Goal: Task Accomplishment & Management: Manage account settings

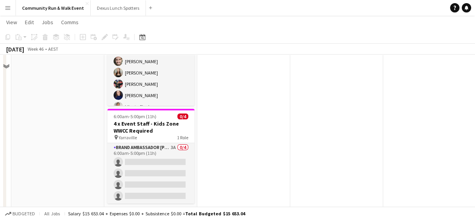
scroll to position [45, 0]
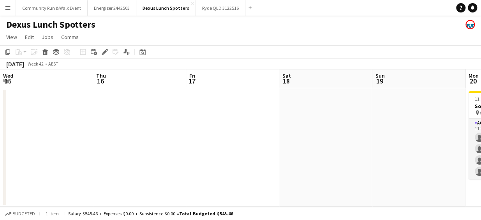
scroll to position [0, 311]
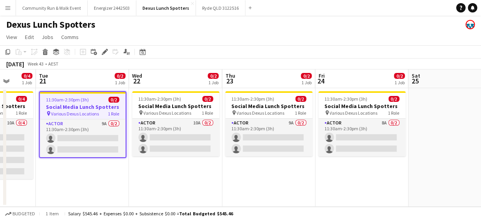
drag, startPoint x: 350, startPoint y: 184, endPoint x: 139, endPoint y: 165, distance: 212.2
click at [139, 165] on app-calendar-viewport "Fri 17 Sat 18 Sun 19 Mon 20 0/4 1 Job Tue 21 0/2 1 Job Wed 22 0/2 1 Job Thu 23 …" at bounding box center [240, 137] width 481 height 137
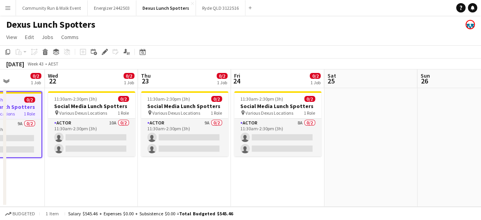
drag, startPoint x: 221, startPoint y: 183, endPoint x: 137, endPoint y: 166, distance: 85.7
click at [137, 166] on app-calendar-viewport "Sun 19 Mon 20 0/4 1 Job Tue 21 0/2 1 Job Wed 22 0/2 1 Job Thu 23 0/2 1 Job Fri …" at bounding box center [240, 137] width 481 height 137
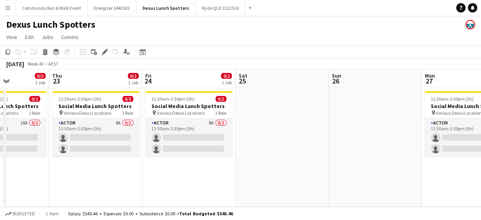
drag, startPoint x: 234, startPoint y: 176, endPoint x: 145, endPoint y: 152, distance: 92.0
click at [145, 152] on app-calendar-viewport "Sun 19 Mon 20 0/4 1 Job Tue 21 0/2 1 Job Wed 22 0/2 1 Job Thu 23 0/2 1 Job Fri …" at bounding box center [240, 137] width 481 height 137
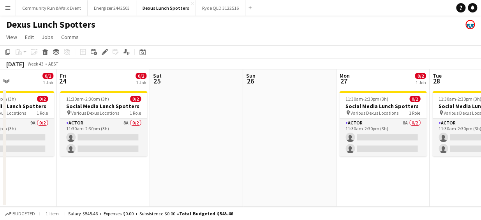
drag, startPoint x: 251, startPoint y: 160, endPoint x: 165, endPoint y: 156, distance: 85.8
click at [165, 156] on app-calendar-viewport "Tue 21 0/2 1 Job Wed 22 0/2 1 Job Thu 23 0/2 1 Job Fri 24 0/2 1 Job Sat 25 Sun …" at bounding box center [240, 137] width 481 height 137
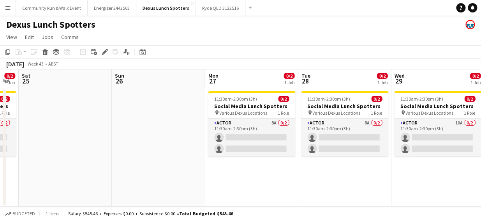
drag, startPoint x: 308, startPoint y: 152, endPoint x: 178, endPoint y: 154, distance: 130.8
click at [178, 154] on app-calendar-viewport "Tue 21 0/2 1 Job Wed 22 0/2 1 Job Thu 23 0/2 1 Job Fri 24 0/2 1 Job Sat 25 Sun …" at bounding box center [240, 137] width 481 height 137
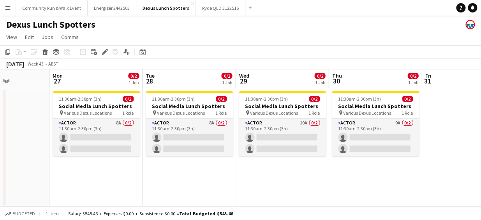
drag, startPoint x: 251, startPoint y: 181, endPoint x: 96, endPoint y: 164, distance: 155.9
click at [96, 164] on app-calendar-viewport "Thu 23 0/2 1 Job Fri 24 0/2 1 Job Sat 25 Sun 26 Mon 27 0/2 1 Job Tue 28 0/2 1 J…" at bounding box center [240, 137] width 481 height 137
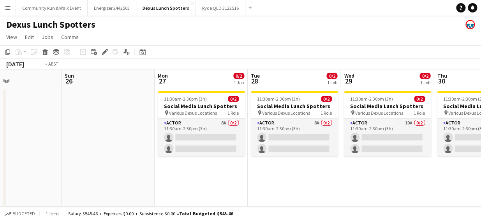
drag, startPoint x: 202, startPoint y: 178, endPoint x: 114, endPoint y: 162, distance: 88.6
click at [114, 162] on app-calendar-viewport "Thu 23 0/2 1 Job Fri 24 0/2 1 Job Sat 25 Sun 26 Mon 27 0/2 1 Job Tue 28 0/2 1 J…" at bounding box center [240, 137] width 481 height 137
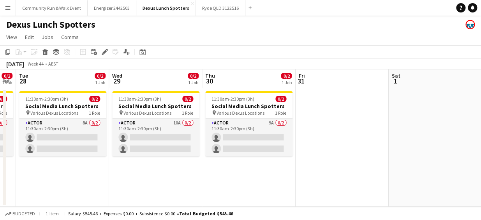
drag, startPoint x: 194, startPoint y: 183, endPoint x: 127, endPoint y: 175, distance: 67.4
click at [127, 175] on app-calendar-viewport "Sat 25 Sun 26 Mon 27 0/2 1 Job Tue 28 0/2 1 Job Wed 29 0/2 1 Job Thu 30 0/2 1 J…" at bounding box center [240, 137] width 481 height 137
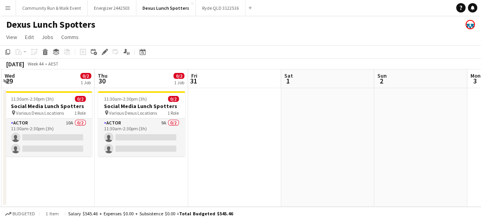
drag, startPoint x: 232, startPoint y: 194, endPoint x: 148, endPoint y: 176, distance: 85.6
click at [148, 176] on app-calendar-viewport "Sat 25 Sun 26 Mon 27 0/2 1 Job Tue 28 0/2 1 Job Wed 29 0/2 1 Job Thu 30 0/2 1 J…" at bounding box center [240, 137] width 481 height 137
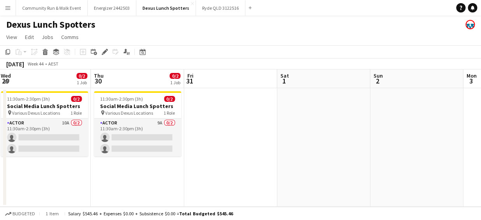
click at [217, 165] on app-date-cell at bounding box center [230, 147] width 93 height 118
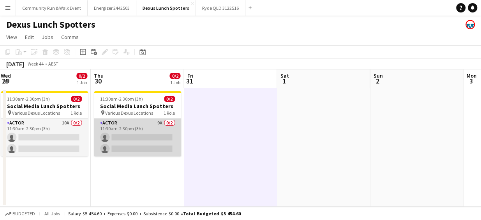
click at [125, 132] on app-card-role "Actor 9A 0/2 11:30am-2:30pm (3h) single-neutral-actions single-neutral-actions" at bounding box center [137, 137] width 87 height 38
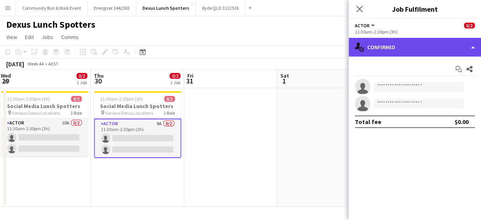
click at [380, 44] on div "single-neutral-actions-check-2 Confirmed" at bounding box center [414, 47] width 132 height 19
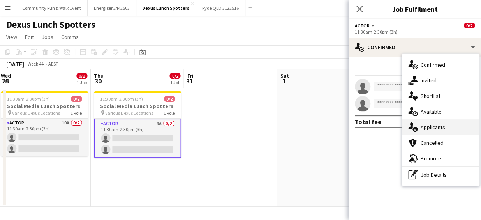
click at [431, 127] on span "Applicants" at bounding box center [432, 126] width 25 height 7
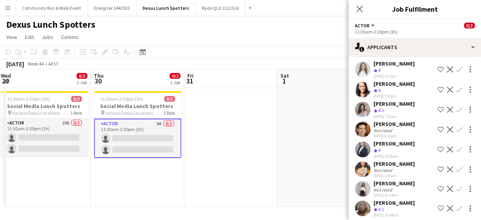
scroll to position [63, 0]
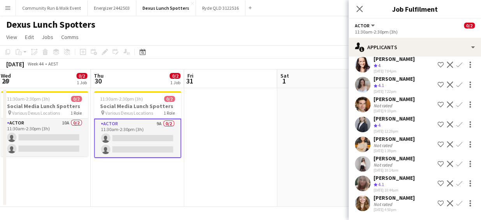
click at [447, 203] on app-icon "Decline" at bounding box center [450, 203] width 6 height 6
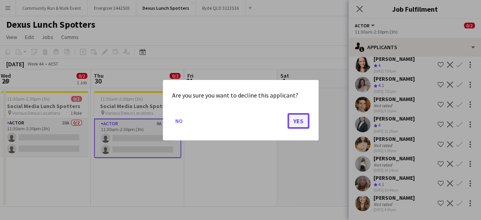
click at [297, 118] on button "Yes" at bounding box center [298, 121] width 22 height 16
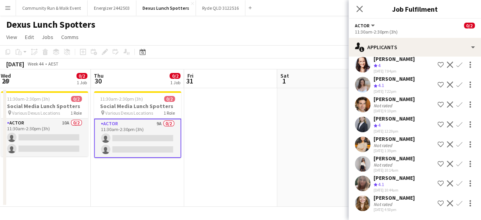
scroll to position [44, 0]
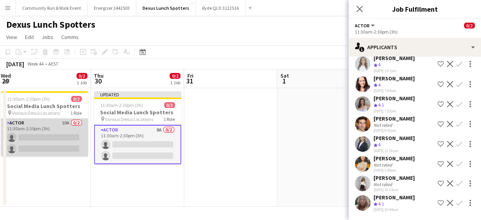
click at [54, 141] on app-card-role "Actor 10A 0/2 11:30am-2:30pm (3h) single-neutral-actions single-neutral-actions" at bounding box center [44, 137] width 87 height 38
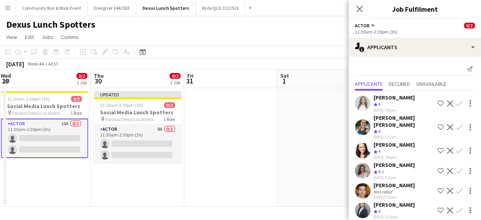
scroll to position [83, 0]
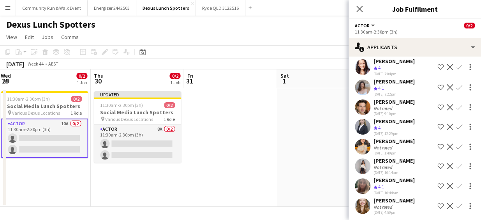
click at [447, 202] on app-icon "Decline" at bounding box center [450, 205] width 6 height 6
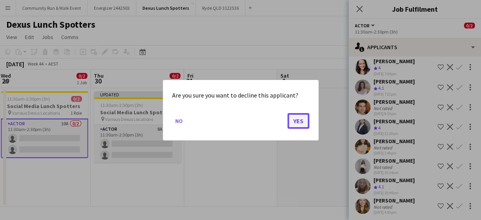
click at [299, 118] on button "Yes" at bounding box center [298, 121] width 22 height 16
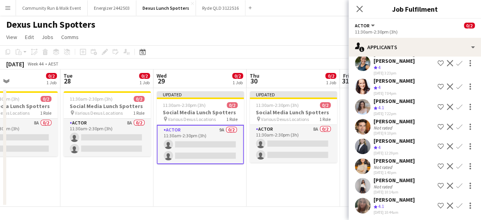
scroll to position [0, 215]
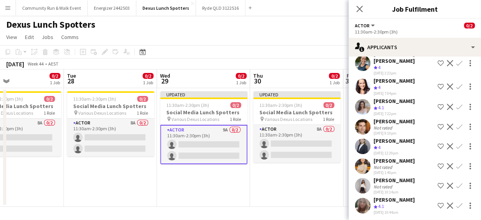
drag, startPoint x: 124, startPoint y: 178, endPoint x: 283, endPoint y: 183, distance: 159.3
click at [283, 183] on app-calendar-viewport "Sat 25 Sun 26 Mon 27 0/2 1 Job Tue 28 0/2 1 Job Wed 29 0/2 1 Job Thu 30 0/2 1 J…" at bounding box center [240, 137] width 481 height 137
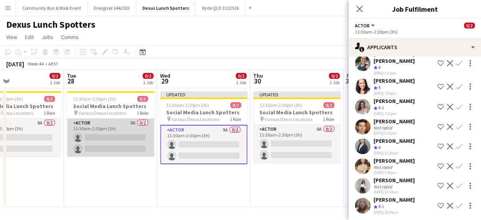
click at [109, 136] on app-card-role "Actor 8A 0/2 11:30am-2:30pm (3h) single-neutral-actions single-neutral-actions" at bounding box center [110, 137] width 87 height 38
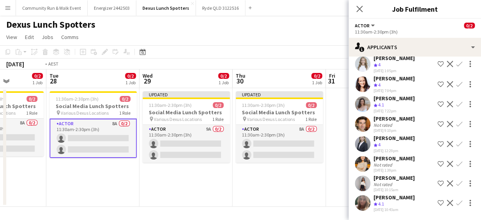
scroll to position [0, 185]
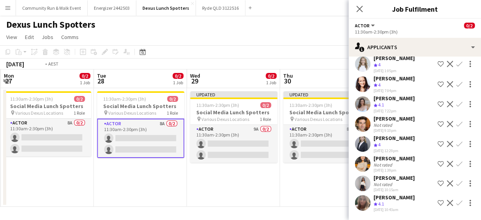
drag, startPoint x: 112, startPoint y: 187, endPoint x: 235, endPoint y: 183, distance: 123.1
click at [235, 183] on app-calendar-viewport "Sat 25 Sun 26 Mon 27 0/2 1 Job Tue 28 0/2 1 Job Wed 29 0/2 1 Job Thu 30 0/2 1 J…" at bounding box center [240, 137] width 481 height 137
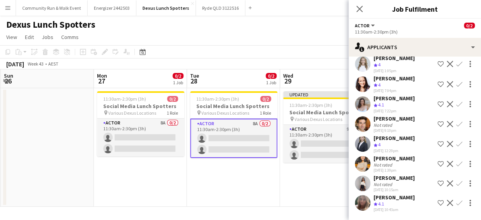
click at [447, 183] on app-icon "Decline" at bounding box center [450, 183] width 6 height 6
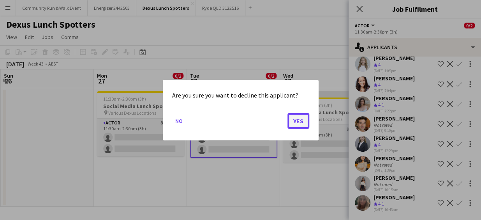
click at [295, 121] on button "Yes" at bounding box center [298, 121] width 22 height 16
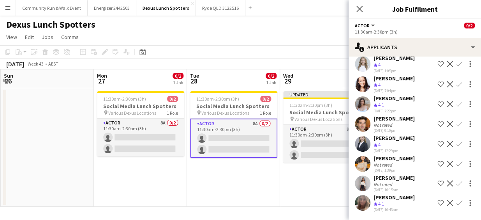
scroll to position [25, 0]
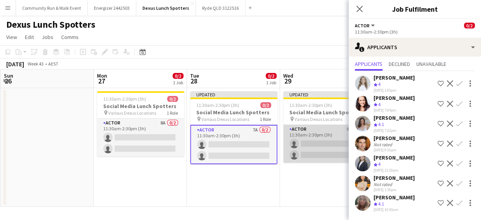
click at [297, 138] on app-card-role "Actor 9A 0/2 11:30am-2:30pm (3h) single-neutral-actions single-neutral-actions" at bounding box center [326, 144] width 87 height 38
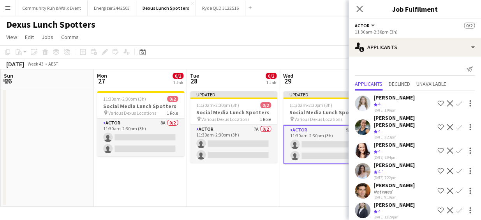
scroll to position [64, 0]
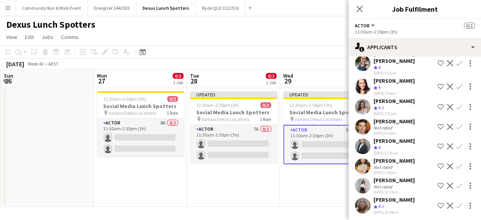
click at [447, 183] on app-icon "Decline" at bounding box center [450, 185] width 6 height 6
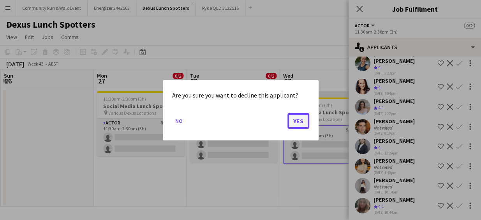
click at [302, 128] on button "Yes" at bounding box center [298, 121] width 22 height 16
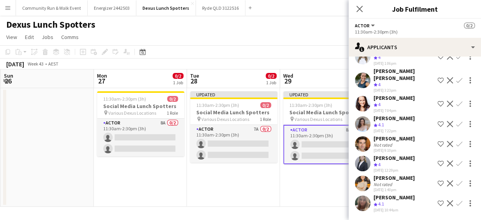
scroll to position [44, 0]
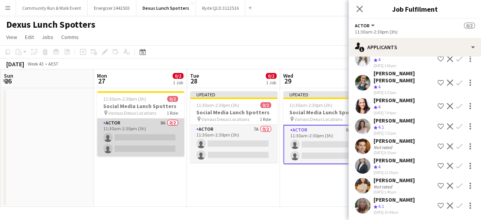
click at [124, 140] on app-card-role "Actor 8A 0/2 11:30am-2:30pm (3h) single-neutral-actions single-neutral-actions" at bounding box center [140, 137] width 87 height 38
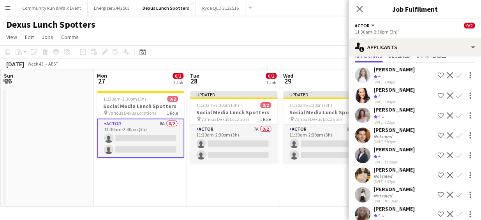
scroll to position [44, 0]
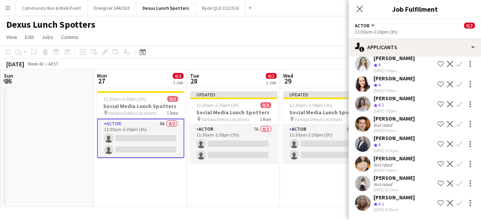
click at [447, 180] on app-icon "Decline" at bounding box center [450, 183] width 6 height 6
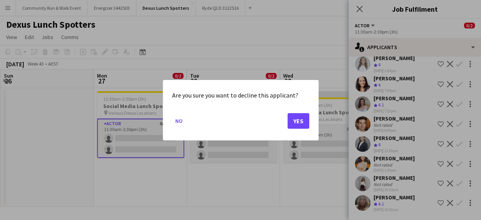
click at [309, 126] on div "Are you sure you want to decline this applicant? No Yes" at bounding box center [241, 110] width 156 height 60
click at [303, 123] on button "Yes" at bounding box center [298, 121] width 22 height 16
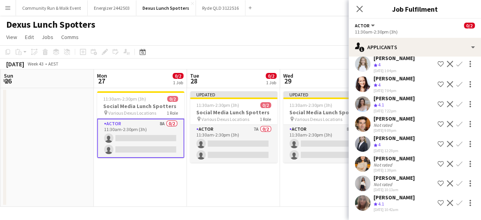
scroll to position [25, 0]
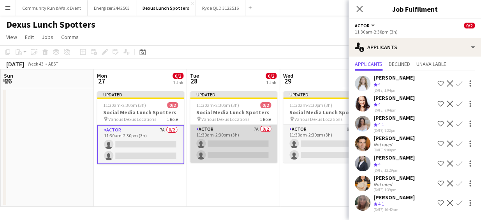
click at [230, 144] on app-card-role "Actor 7A 0/2 11:30am-2:30pm (3h) single-neutral-actions single-neutral-actions" at bounding box center [233, 144] width 87 height 38
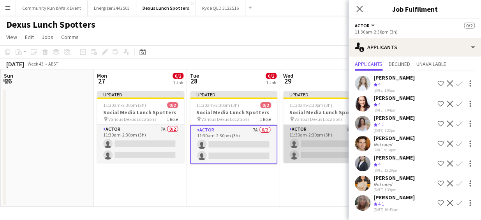
click at [315, 157] on app-card-role "Actor 8A 0/2 11:30am-2:30pm (3h) single-neutral-actions single-neutral-actions" at bounding box center [326, 144] width 87 height 38
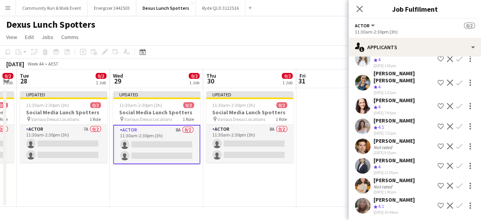
scroll to position [0, 358]
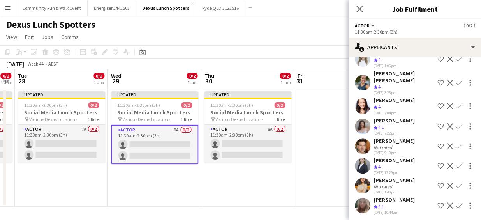
drag, startPoint x: 289, startPoint y: 186, endPoint x: 116, endPoint y: 177, distance: 172.7
click at [116, 177] on app-calendar-viewport "Fri 24 0/2 1 Job Sat 25 Sun 26 Mon 27 0/2 1 Job Tue 28 0/2 1 Job Wed 29 0/2 1 J…" at bounding box center [240, 137] width 481 height 137
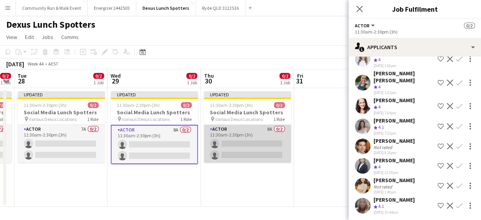
click at [237, 148] on app-card-role "Actor 8A 0/2 11:30am-2:30pm (3h) single-neutral-actions single-neutral-actions" at bounding box center [247, 144] width 87 height 38
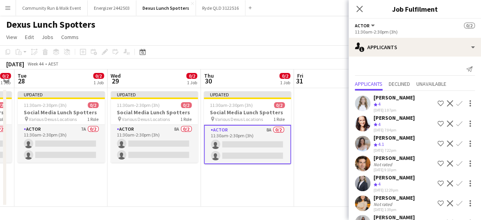
scroll to position [44, 0]
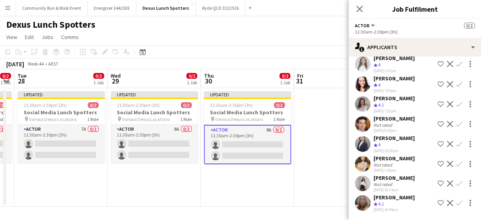
click at [447, 183] on app-icon "Decline" at bounding box center [450, 183] width 6 height 6
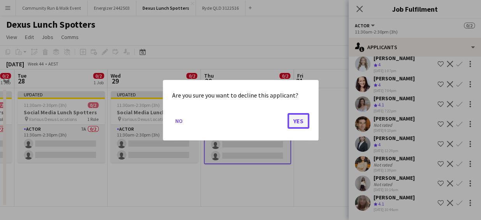
click at [302, 123] on button "Yes" at bounding box center [298, 121] width 22 height 16
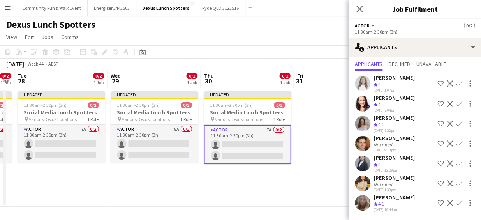
scroll to position [25, 0]
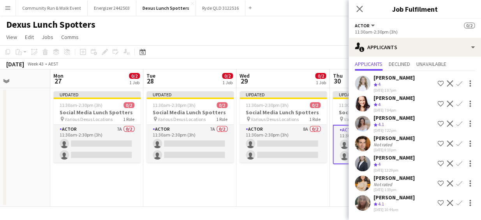
drag, startPoint x: 111, startPoint y: 177, endPoint x: 240, endPoint y: 197, distance: 130.3
click at [240, 197] on app-calendar-viewport "Fri 24 0/2 1 Job Sat 25 Sun 26 Mon 27 0/2 1 Job Tue 28 0/2 1 Job Wed 29 0/2 1 J…" at bounding box center [240, 137] width 481 height 137
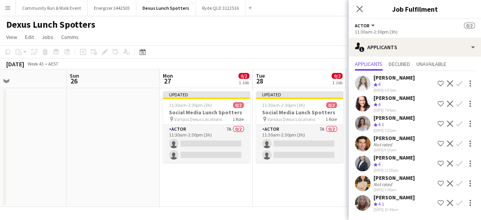
scroll to position [0, 211]
drag, startPoint x: 67, startPoint y: 178, endPoint x: 178, endPoint y: 188, distance: 111.0
click at [178, 188] on app-calendar-viewport "Thu 23 0/2 1 Job Fri 24 0/2 1 Job Sat 25 Sun 26 Mon 27 0/2 1 Job Tue 28 0/2 1 J…" at bounding box center [240, 137] width 481 height 137
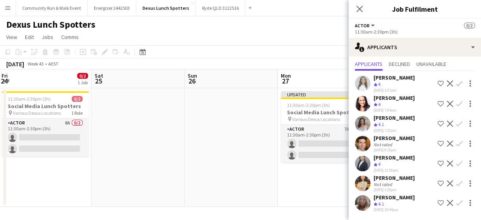
drag, startPoint x: 58, startPoint y: 158, endPoint x: 176, endPoint y: 170, distance: 118.6
click at [176, 170] on app-calendar-viewport "Wed 22 0/2 1 Job Thu 23 0/2 1 Job Fri 24 0/2 1 Job Sat 25 Sun 26 Mon 27 0/2 1 J…" at bounding box center [240, 137] width 481 height 137
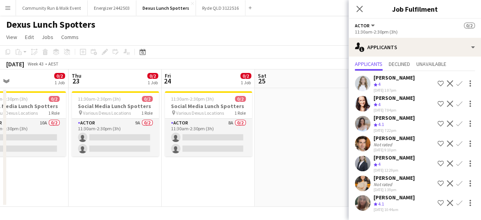
scroll to position [0, 207]
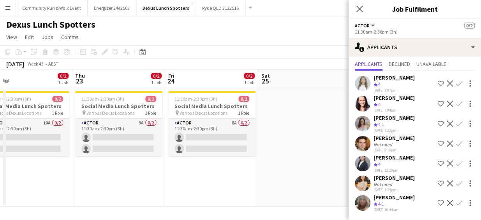
drag, startPoint x: 73, startPoint y: 168, endPoint x: 238, endPoint y: 201, distance: 168.8
click at [238, 201] on app-calendar-viewport "Mon 20 0/4 1 Job Tue 21 0/2 1 Job Wed 22 0/2 1 Job Thu 23 0/2 1 Job Fri 24 0/2 …" at bounding box center [240, 137] width 481 height 137
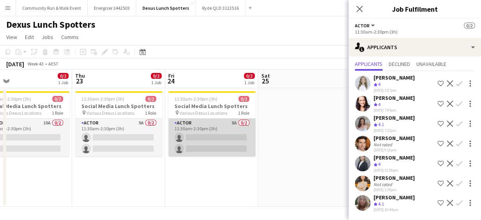
click at [216, 128] on app-card-role "Actor 8A 0/2 11:30am-2:30pm (3h) single-neutral-actions single-neutral-actions" at bounding box center [211, 137] width 87 height 38
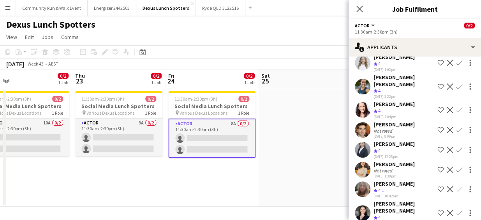
scroll to position [44, 0]
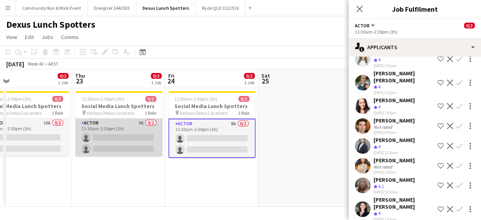
click at [121, 135] on app-card-role "Actor 9A 0/2 11:30am-2:30pm (3h) single-neutral-actions single-neutral-actions" at bounding box center [118, 137] width 87 height 38
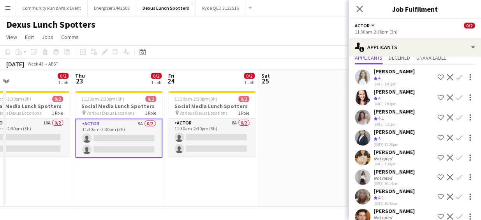
scroll to position [64, 0]
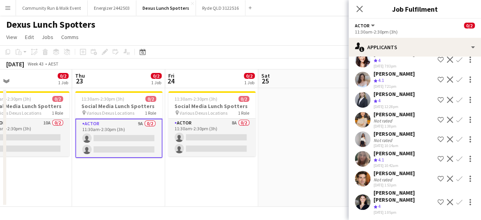
click at [447, 142] on app-icon "Decline" at bounding box center [450, 139] width 6 height 6
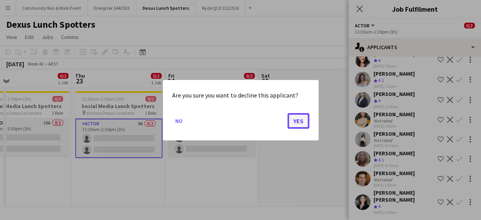
click at [300, 125] on button "Yes" at bounding box center [298, 121] width 22 height 16
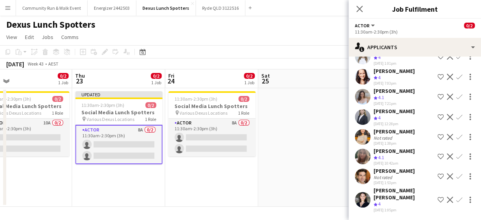
scroll to position [44, 0]
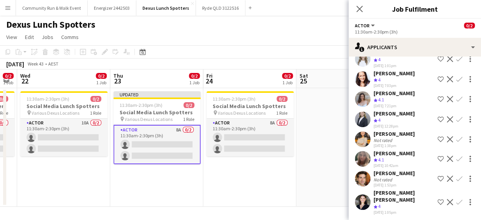
drag, startPoint x: 178, startPoint y: 173, endPoint x: 337, endPoint y: 178, distance: 158.9
click at [337, 178] on app-calendar-viewport "Mon 20 0/4 1 Job Tue 21 0/2 1 Job Wed 22 0/2 1 Job Thu 23 0/2 1 Job Fri 24 0/2 …" at bounding box center [240, 137] width 481 height 137
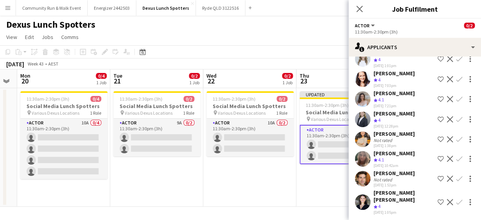
scroll to position [0, 234]
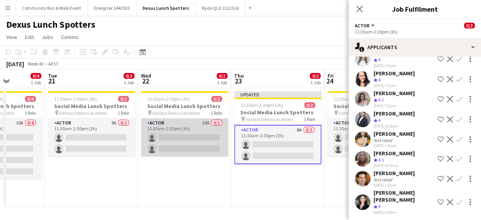
click at [183, 138] on app-card-role "Actor 10A 0/2 11:30am-2:30pm (3h) single-neutral-actions single-neutral-actions" at bounding box center [184, 137] width 87 height 38
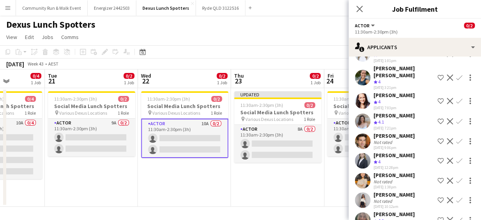
scroll to position [83, 0]
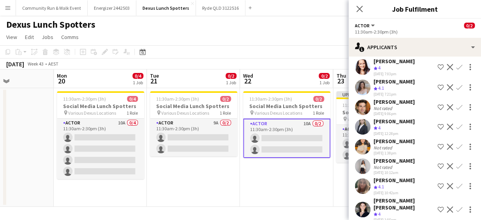
drag, startPoint x: 152, startPoint y: 189, endPoint x: 259, endPoint y: 195, distance: 106.9
click at [259, 195] on app-calendar-viewport "Fri 17 Sat 18 Sun 19 Mon 20 0/4 1 Job Tue 21 0/2 1 Job Wed 22 0/2 1 Job Thu 23 …" at bounding box center [240, 137] width 481 height 137
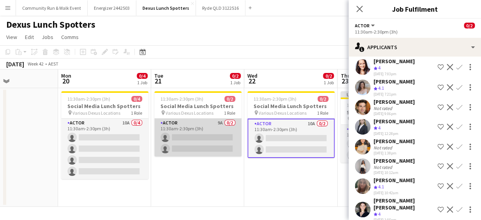
click at [208, 142] on app-card-role "Actor 9A 0/2 11:30am-2:30pm (3h) single-neutral-actions single-neutral-actions" at bounding box center [197, 137] width 87 height 38
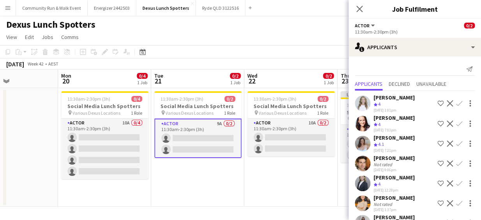
scroll to position [64, 0]
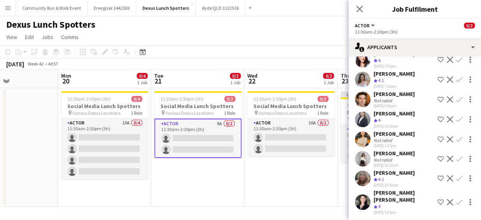
click at [447, 162] on app-icon "Decline" at bounding box center [450, 158] width 6 height 6
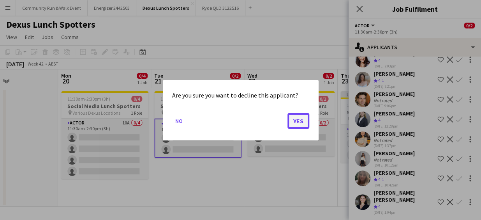
click at [296, 121] on button "Yes" at bounding box center [298, 121] width 22 height 16
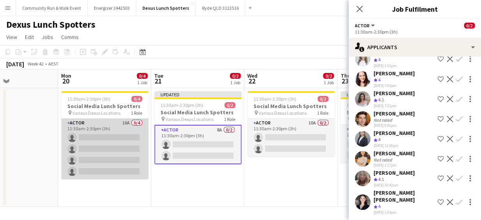
click at [101, 144] on app-card-role "Actor 10A 0/4 11:30am-2:30pm (3h) single-neutral-actions single-neutral-actions…" at bounding box center [104, 148] width 87 height 60
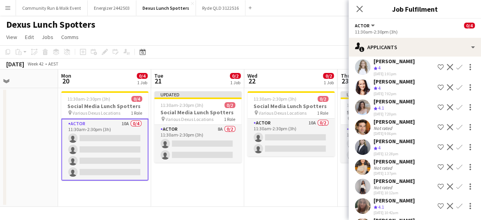
scroll to position [83, 0]
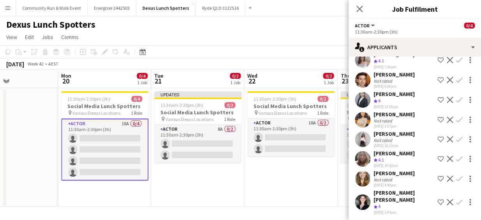
click at [447, 181] on app-icon "Decline" at bounding box center [450, 178] width 6 height 6
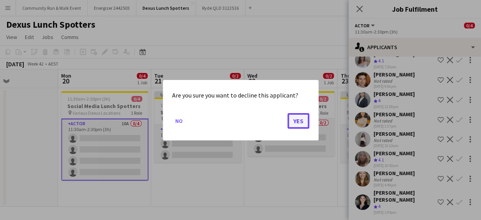
click at [294, 125] on button "Yes" at bounding box center [298, 121] width 22 height 16
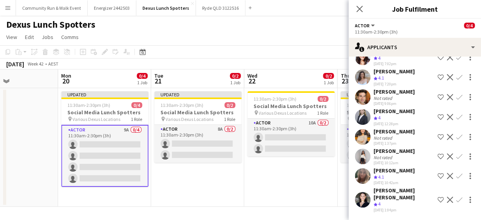
scroll to position [64, 0]
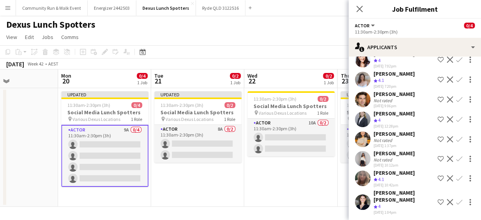
click at [447, 160] on app-icon "Decline" at bounding box center [450, 158] width 6 height 6
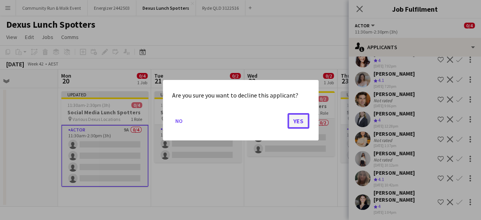
click at [302, 121] on button "Yes" at bounding box center [298, 121] width 22 height 16
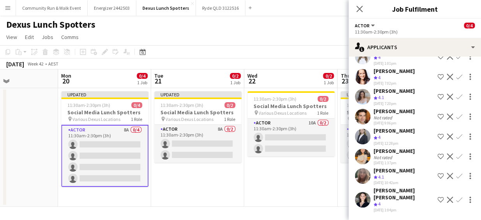
scroll to position [44, 0]
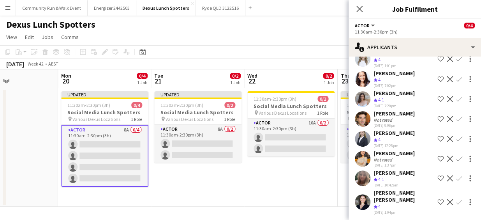
click at [362, 202] on app-user-avatar at bounding box center [363, 202] width 16 height 16
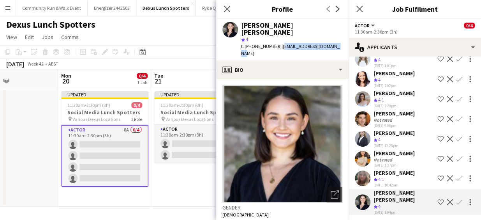
drag, startPoint x: 331, startPoint y: 39, endPoint x: 276, endPoint y: 42, distance: 55.3
click at [276, 42] on div "[PERSON_NAME] [PERSON_NAME] star 4 t. [PHONE_NUMBER] | [EMAIL_ADDRESS][DOMAIN_N…" at bounding box center [282, 40] width 132 height 42
copy span "[EMAIL_ADDRESS][DOMAIN_NAME]"
click at [227, 6] on icon "Close pop-in" at bounding box center [226, 8] width 7 height 7
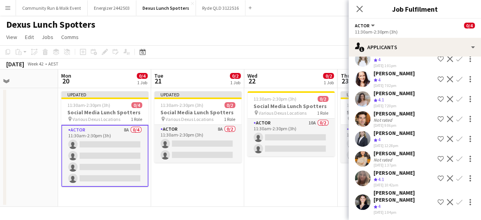
click at [2, 6] on button "Menu" at bounding box center [8, 8] width 16 height 16
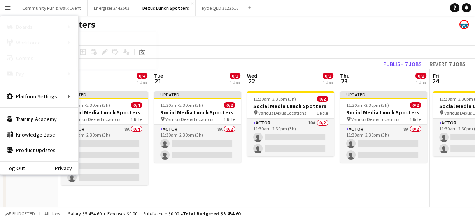
click at [107, 38] on link "My Workforce" at bounding box center [118, 43] width 78 height 16
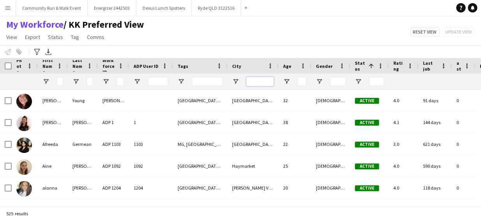
click at [248, 79] on input "City Filter Input" at bounding box center [260, 81] width 28 height 9
click at [207, 81] on input "Tags Filter Input" at bounding box center [207, 81] width 31 height 9
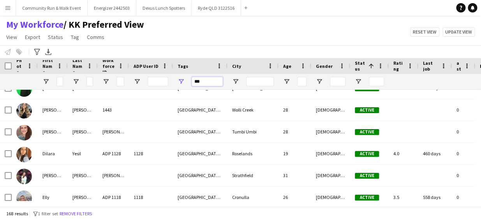
type input "***"
